Goal: Information Seeking & Learning: Find contact information

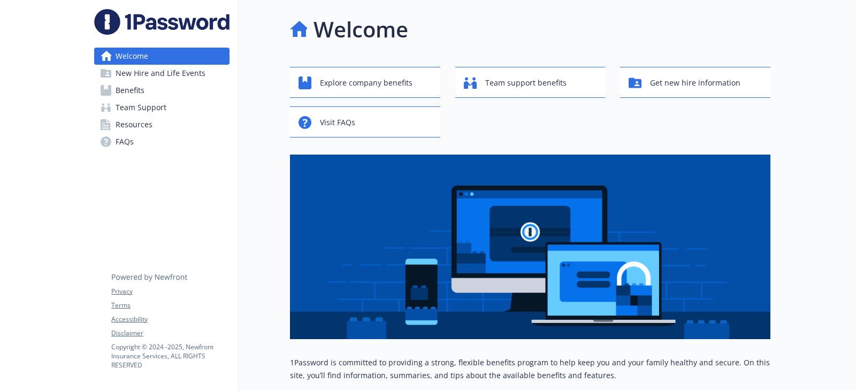
click at [165, 94] on link "Benefits" at bounding box center [161, 90] width 135 height 17
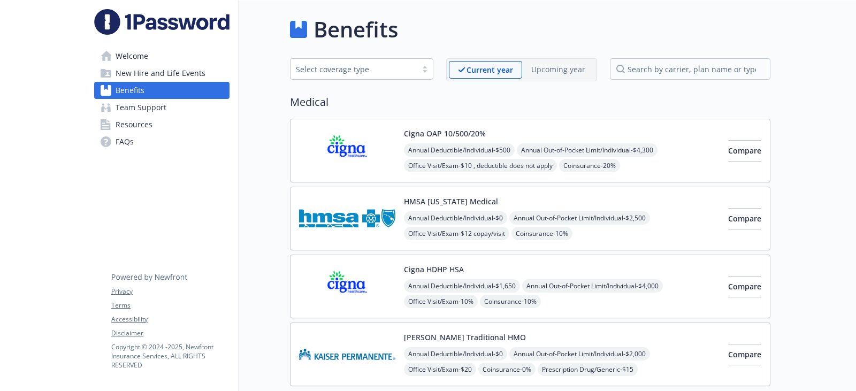
click at [357, 160] on img at bounding box center [347, 150] width 96 height 45
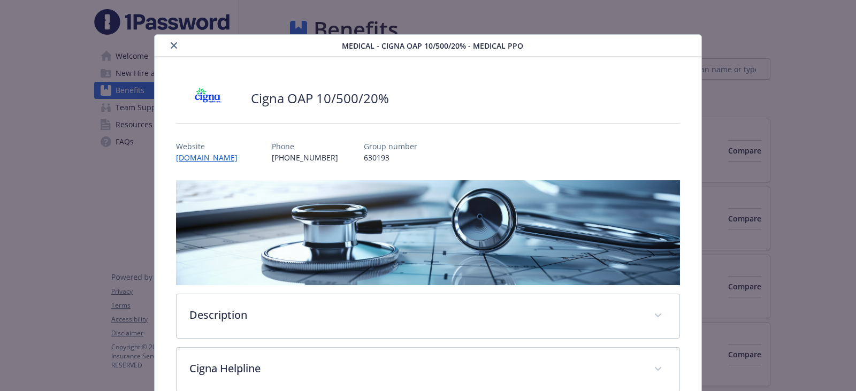
scroll to position [32, 0]
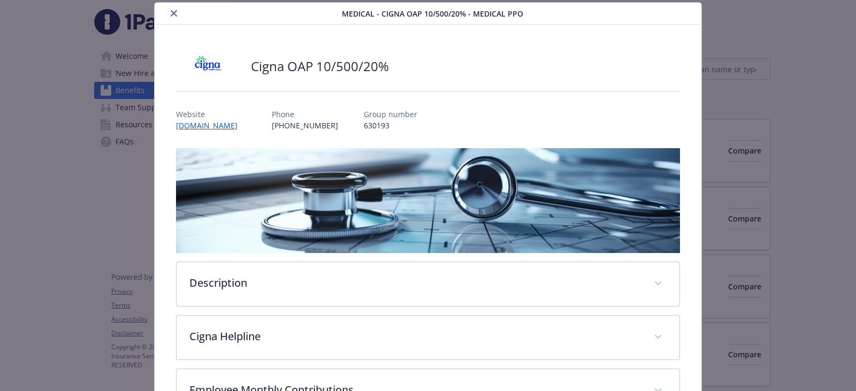
click at [172, 12] on icon "close" at bounding box center [174, 13] width 6 height 6
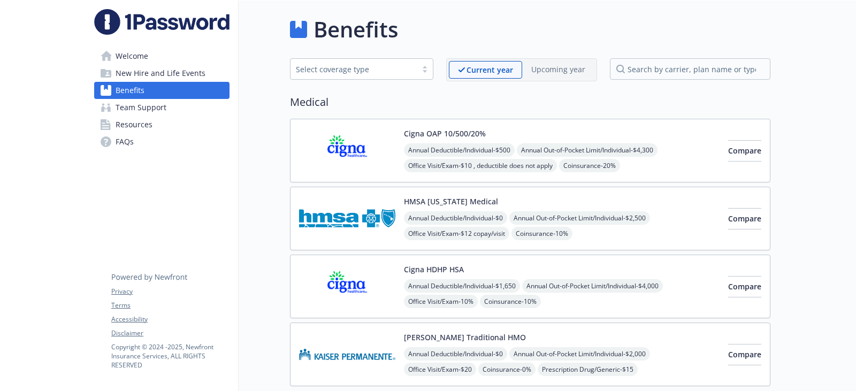
click at [359, 240] on img at bounding box center [347, 218] width 96 height 45
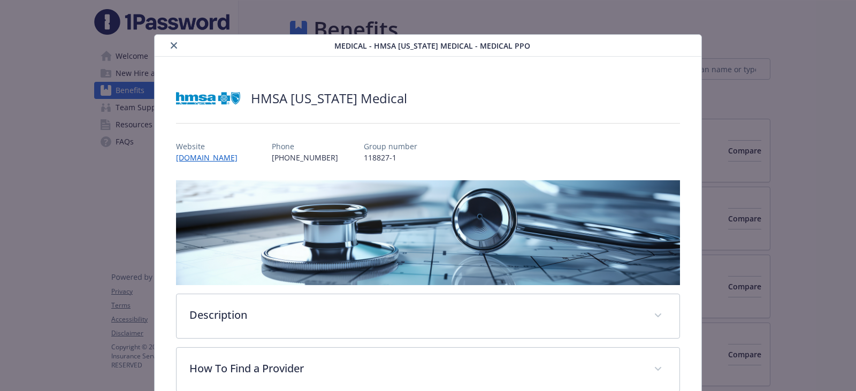
scroll to position [32, 0]
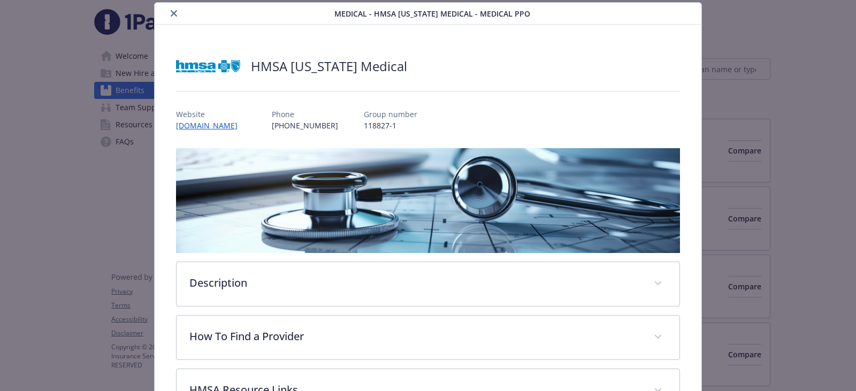
click at [168, 12] on button "close" at bounding box center [173, 13] width 13 height 13
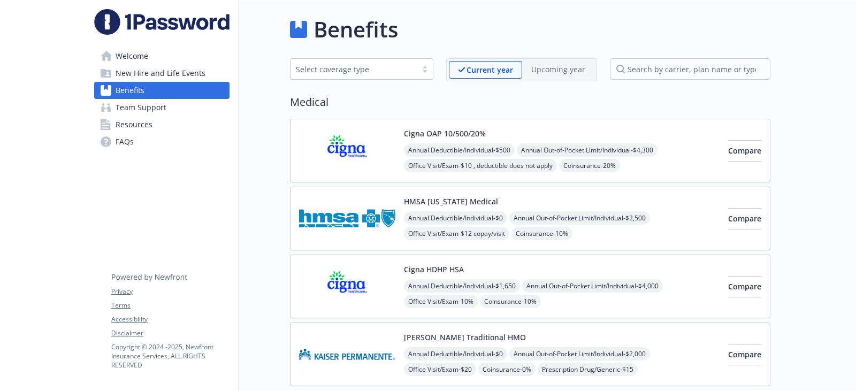
click at [376, 269] on img at bounding box center [347, 286] width 96 height 45
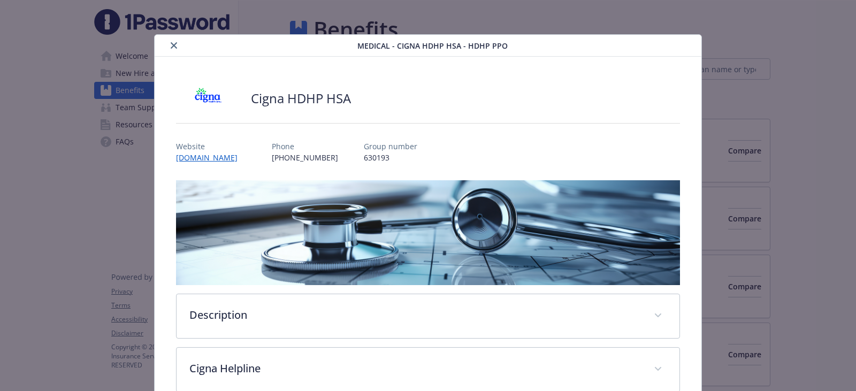
scroll to position [32, 0]
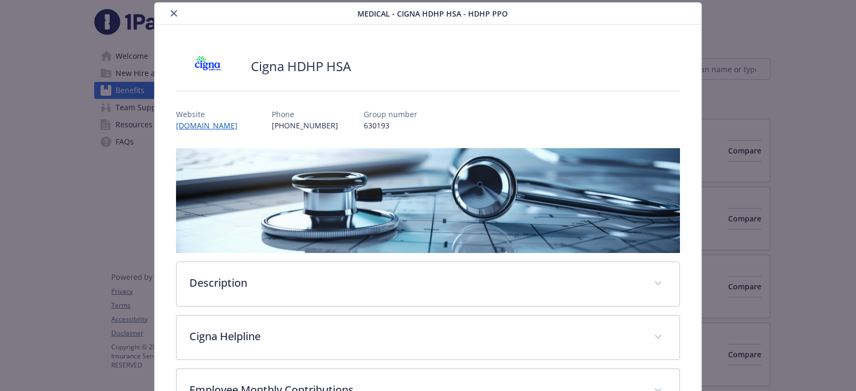
click at [171, 13] on icon "close" at bounding box center [174, 13] width 6 height 6
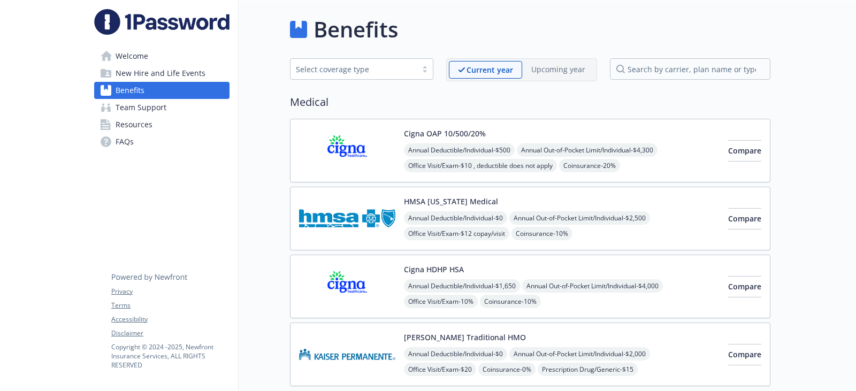
click at [349, 172] on img at bounding box center [347, 150] width 96 height 45
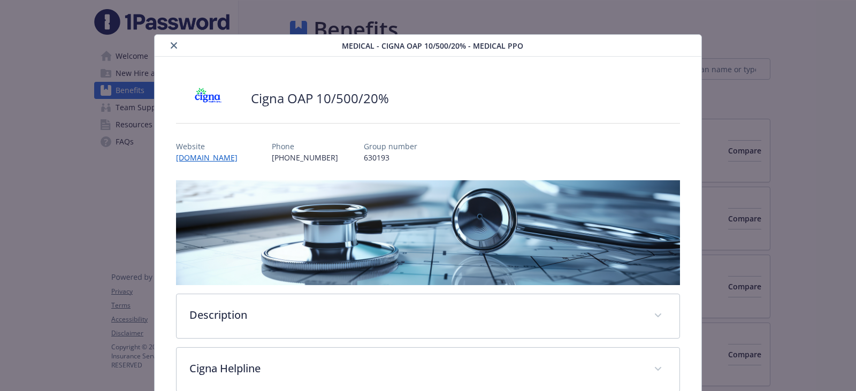
scroll to position [32, 0]
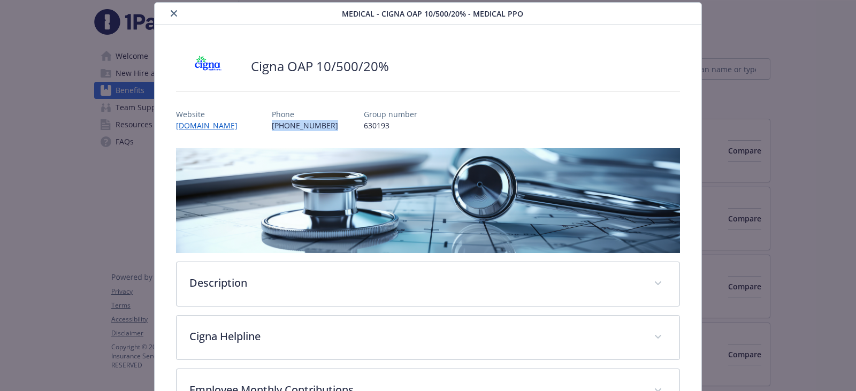
drag, startPoint x: 271, startPoint y: 123, endPoint x: 324, endPoint y: 128, distance: 52.7
click at [324, 128] on div "Website [DOMAIN_NAME] Phone [PHONE_NUMBER] Group number 630193" at bounding box center [428, 115] width 504 height 31
copy p "[PHONE_NUMBER]"
click at [174, 12] on icon "close" at bounding box center [174, 13] width 6 height 6
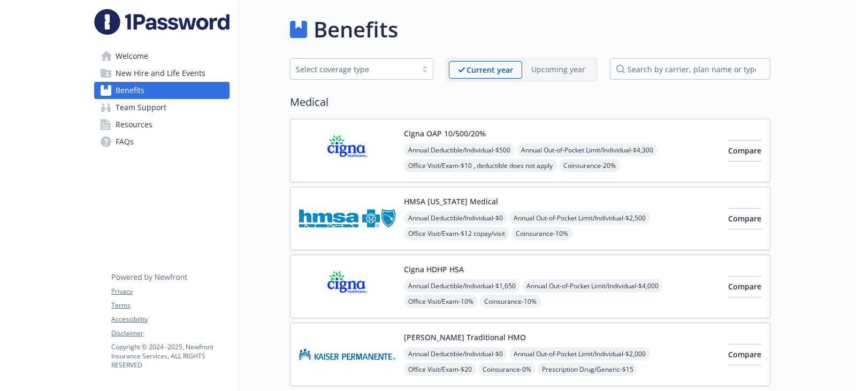
click at [155, 126] on link "Resources" at bounding box center [161, 124] width 135 height 17
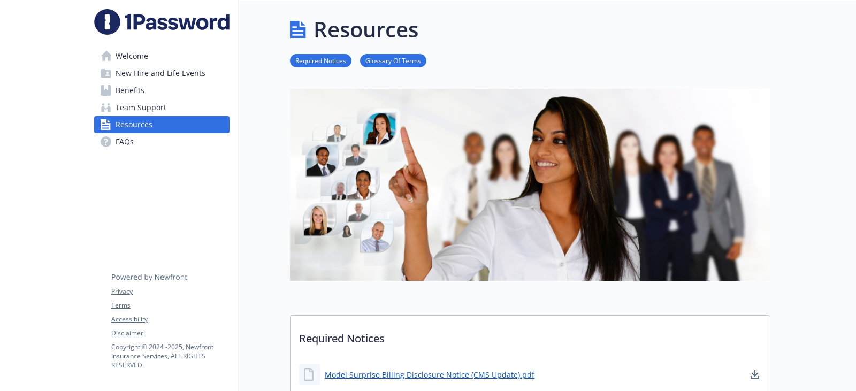
click at [160, 112] on span "Team Support" at bounding box center [141, 107] width 51 height 17
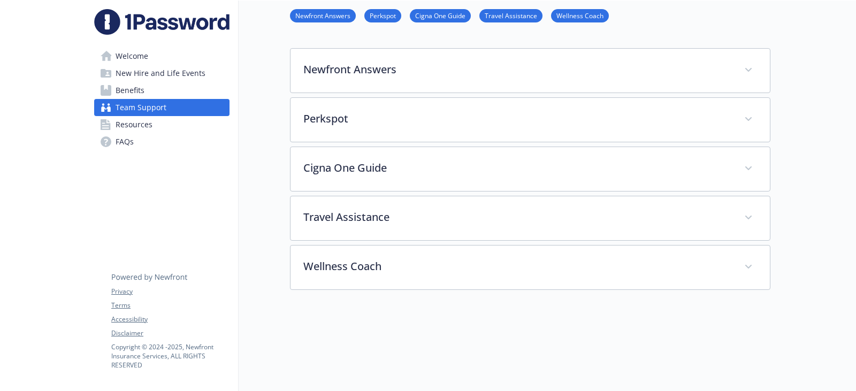
scroll to position [160, 0]
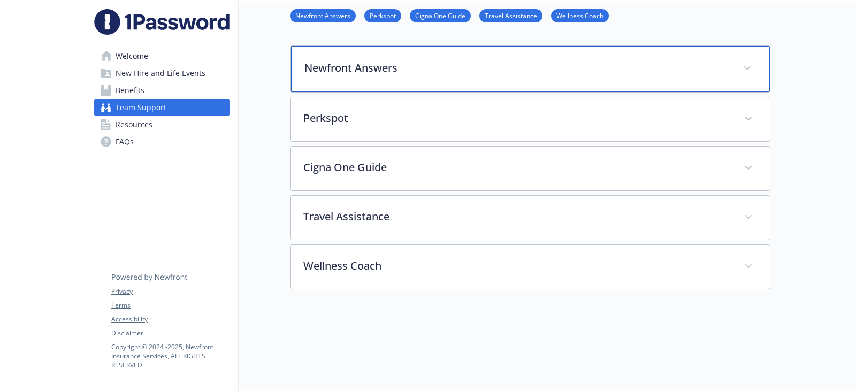
click at [426, 63] on p "Newfront Answers" at bounding box center [517, 68] width 426 height 16
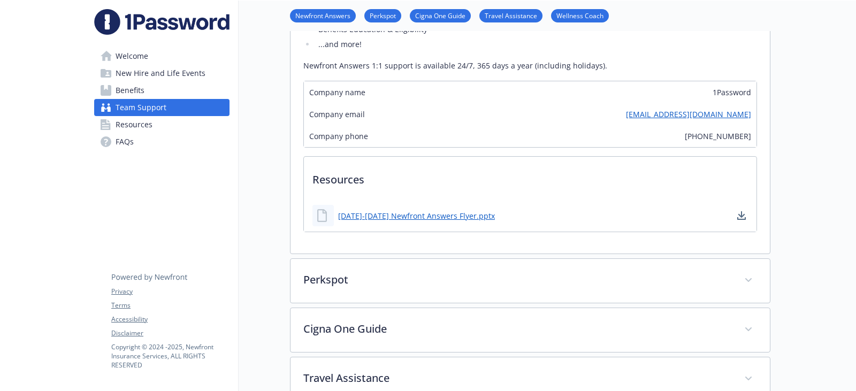
scroll to position [321, 0]
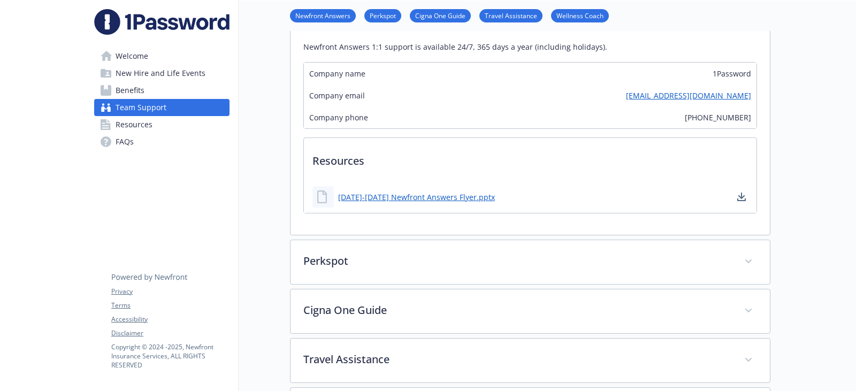
click at [150, 90] on link "Benefits" at bounding box center [161, 90] width 135 height 17
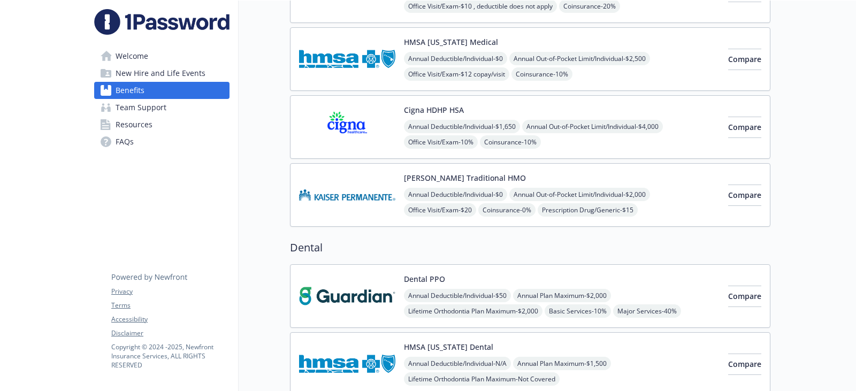
scroll to position [107, 0]
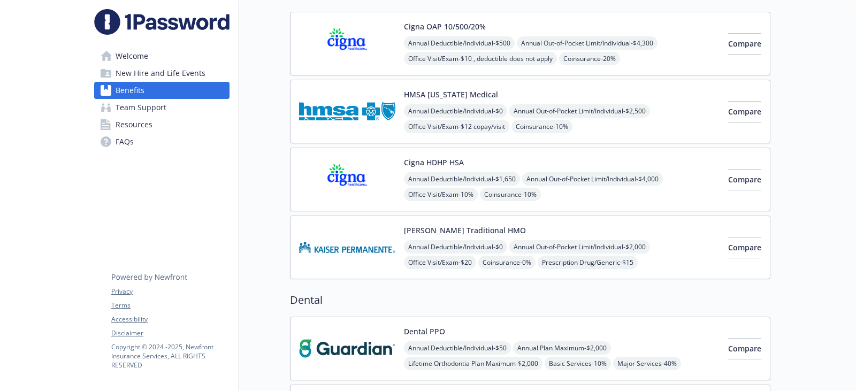
click at [361, 70] on div "Cigna OAP 10/500/20% Annual Deductible/Individual - $500 Annual Out-of-Pocket L…" at bounding box center [530, 44] width 480 height 64
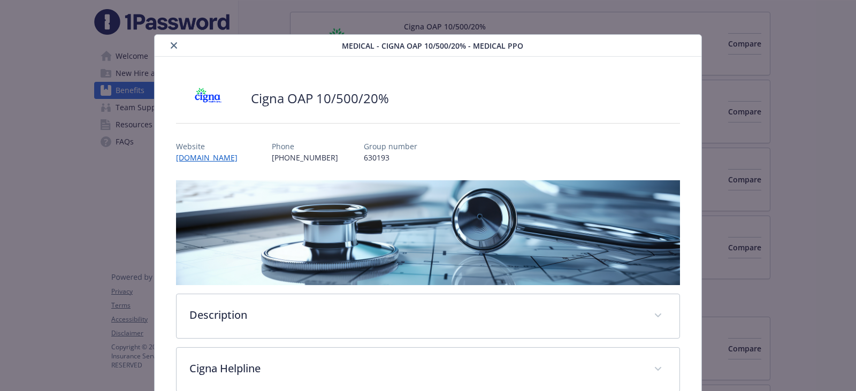
scroll to position [32, 0]
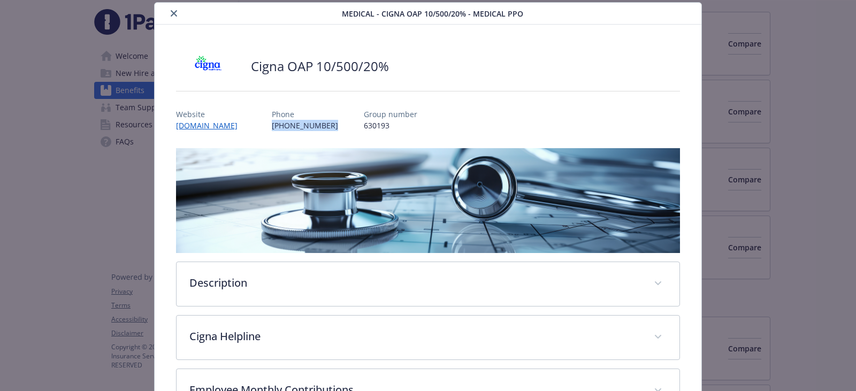
drag, startPoint x: 272, startPoint y: 126, endPoint x: 333, endPoint y: 125, distance: 61.5
click at [333, 125] on div "Website [DOMAIN_NAME] Phone [PHONE_NUMBER] Group number 630193" at bounding box center [428, 115] width 504 height 31
copy p "[PHONE_NUMBER]"
click at [179, 12] on div "details for plan Medical - Cigna OAP 10/500/20% - Medical PPO" at bounding box center [250, 13] width 183 height 13
click at [178, 12] on button "close" at bounding box center [173, 13] width 13 height 13
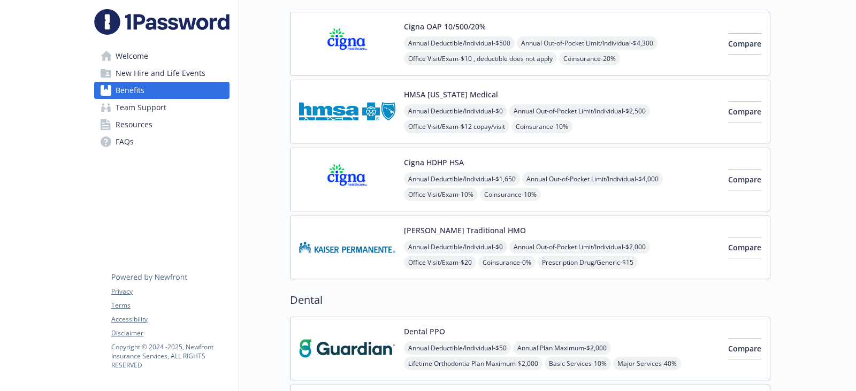
click at [176, 11] on img at bounding box center [161, 22] width 135 height 26
click at [150, 121] on span "Resources" at bounding box center [134, 124] width 37 height 17
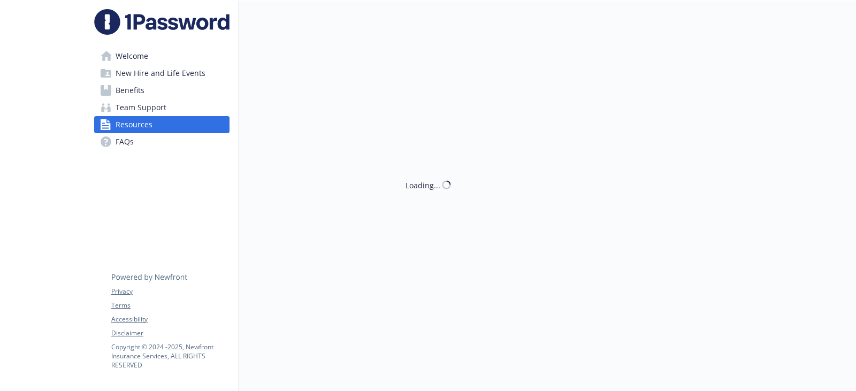
scroll to position [107, 0]
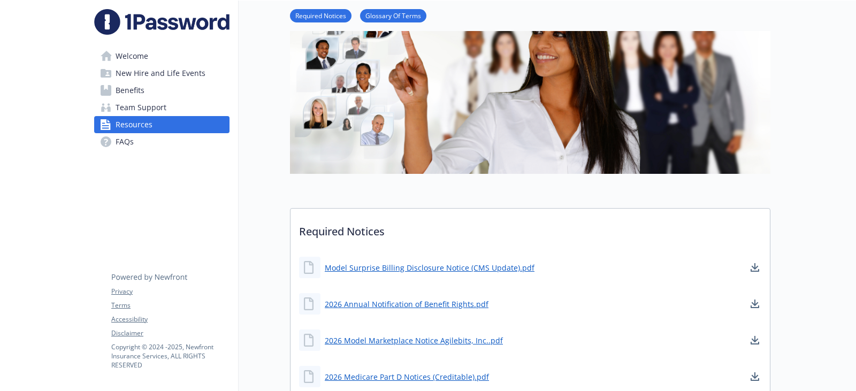
click at [128, 143] on span "FAQs" at bounding box center [125, 141] width 18 height 17
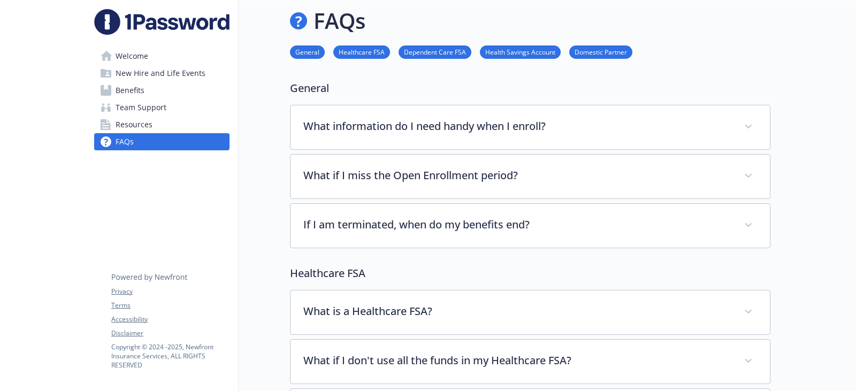
scroll to position [107, 0]
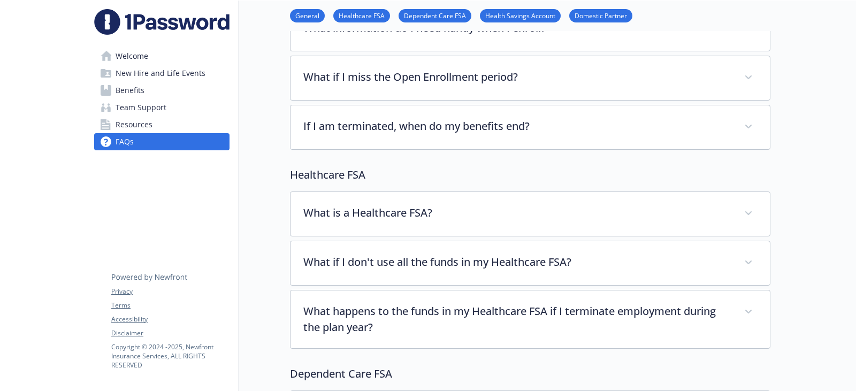
click at [138, 121] on span "Resources" at bounding box center [134, 124] width 37 height 17
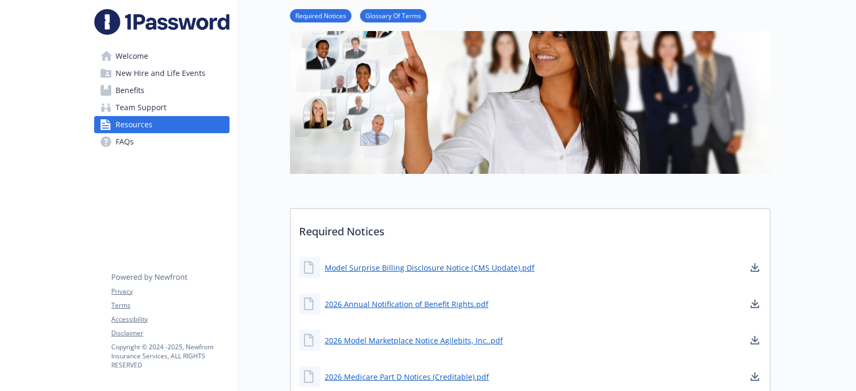
click at [142, 105] on span "Team Support" at bounding box center [141, 107] width 51 height 17
